Goal: Task Accomplishment & Management: Manage account settings

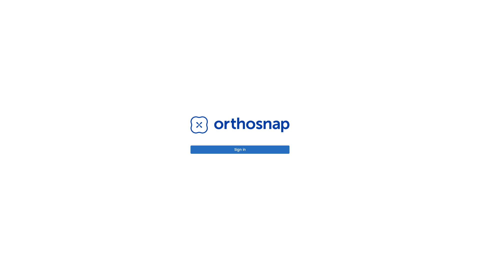
click at [240, 150] on button "Sign in" at bounding box center [240, 150] width 99 height 8
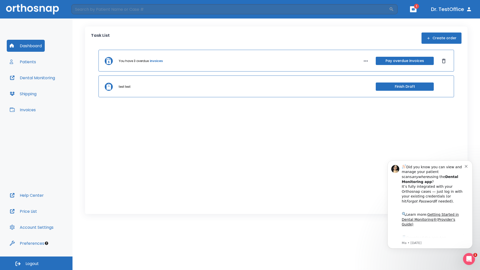
click at [36, 263] on span "Logout" at bounding box center [32, 264] width 13 height 6
